Goal: Find specific page/section: Find specific page/section

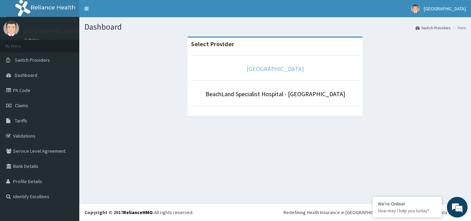
click at [269, 68] on link "[GEOGRAPHIC_DATA]" at bounding box center [275, 69] width 57 height 8
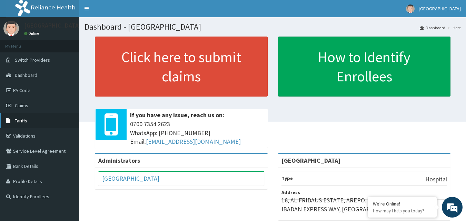
click at [20, 120] on span "Tariffs" at bounding box center [21, 121] width 12 height 6
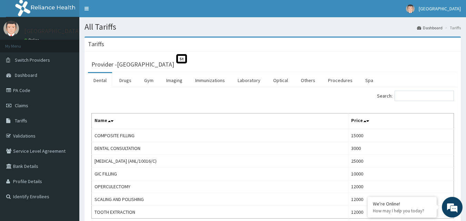
click at [187, 60] on span "St" at bounding box center [181, 58] width 11 height 9
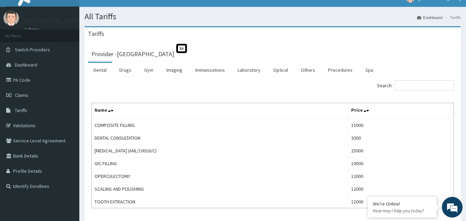
scroll to position [3, 0]
